Goal: Information Seeking & Learning: Learn about a topic

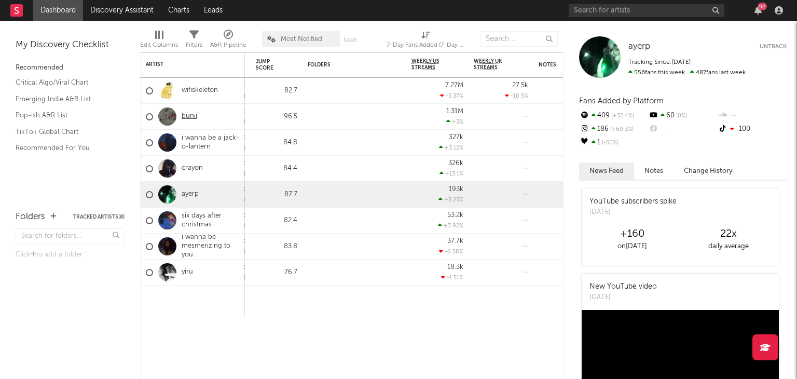
click at [195, 115] on link "bunii" at bounding box center [190, 116] width 16 height 9
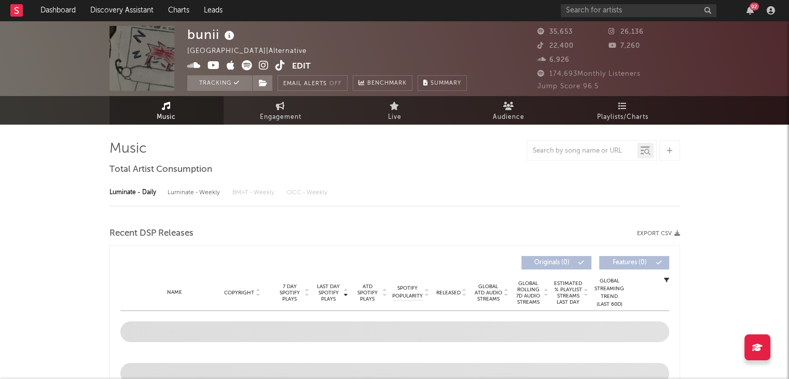
select select "6m"
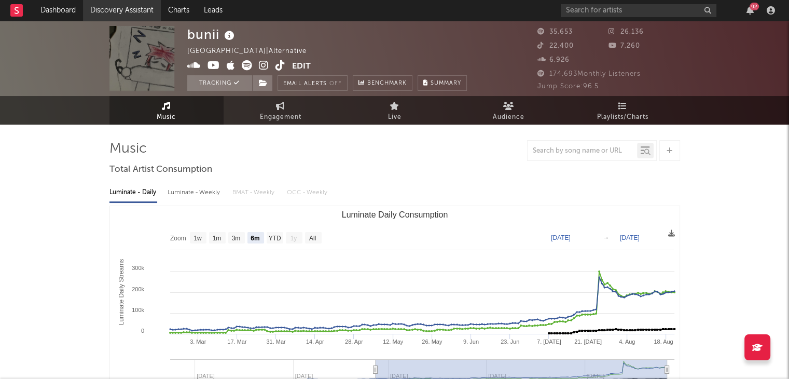
click at [121, 12] on link "Discovery Assistant" at bounding box center [122, 10] width 78 height 21
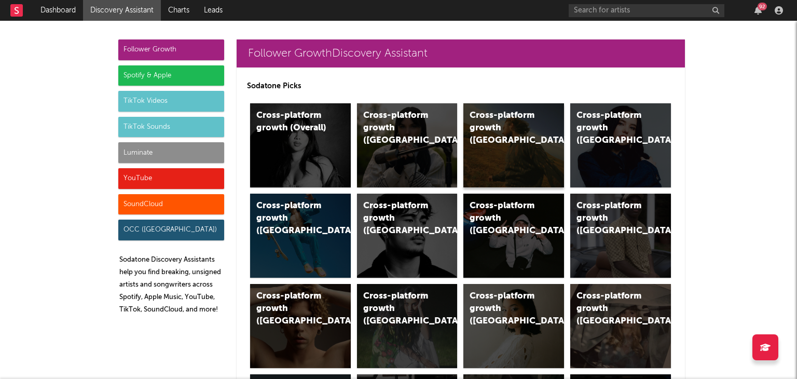
click at [491, 136] on div "Cross-platform growth ([GEOGRAPHIC_DATA])" at bounding box center [514, 145] width 101 height 84
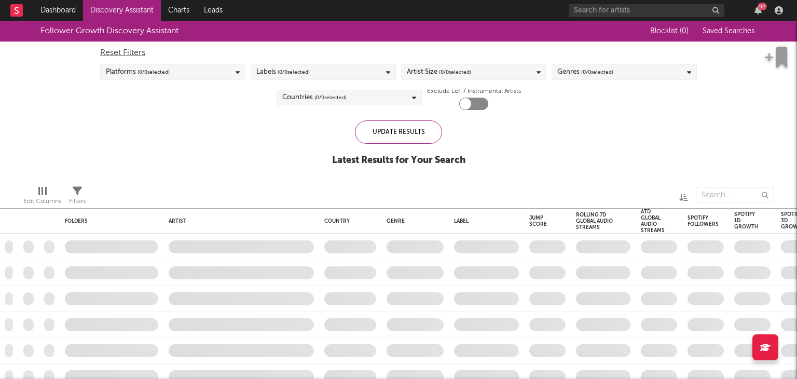
checkbox input "true"
